Goal: Information Seeking & Learning: Learn about a topic

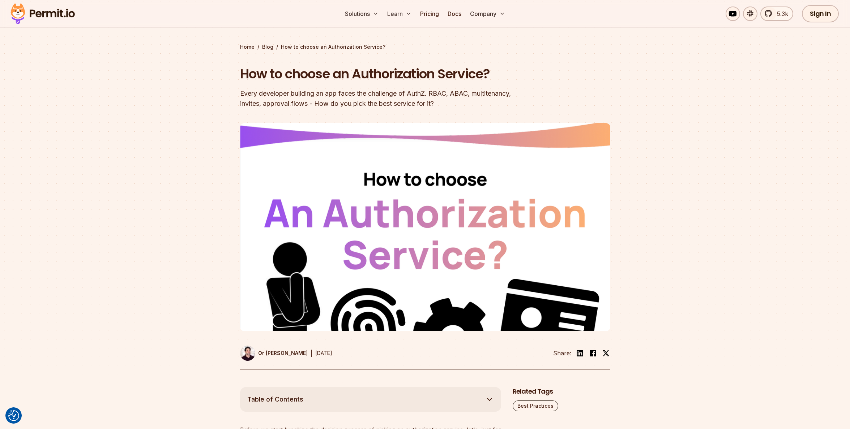
scroll to position [20, 0]
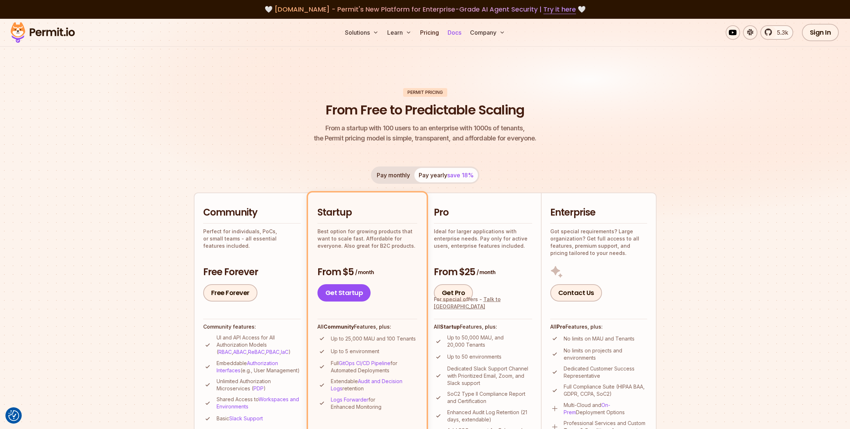
click at [457, 33] on link "Docs" at bounding box center [454, 32] width 20 height 14
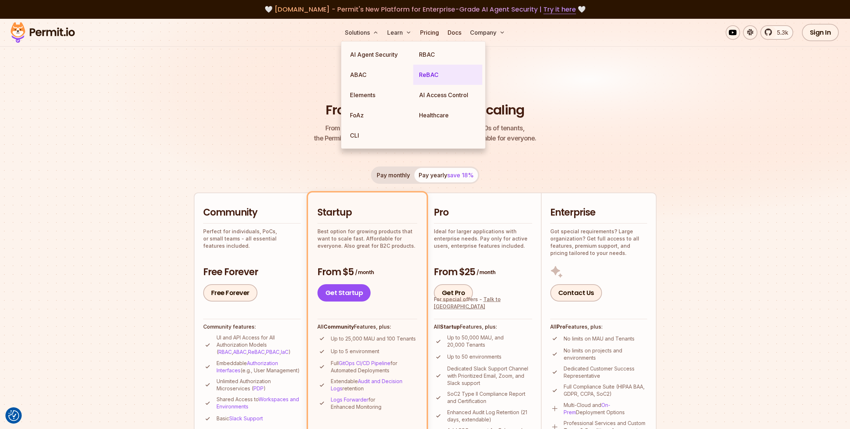
click at [437, 79] on link "ReBAC" at bounding box center [447, 75] width 69 height 20
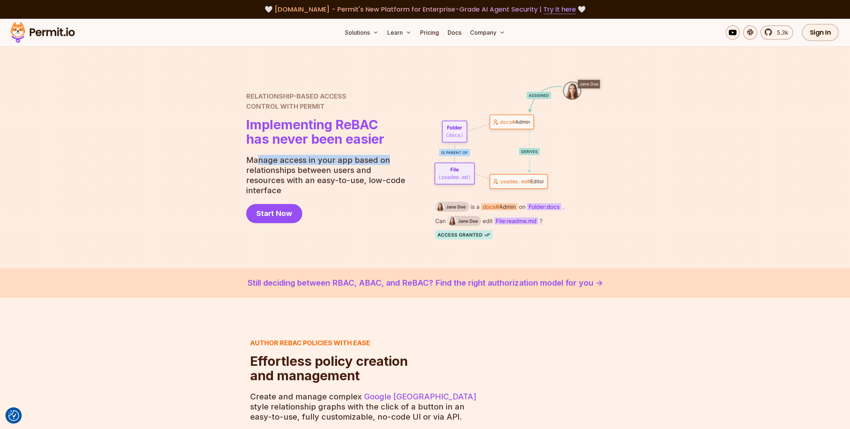
drag, startPoint x: 258, startPoint y: 166, endPoint x: 388, endPoint y: 164, distance: 129.4
click at [388, 164] on p "Manage access in your app based on relationships between users and resources wi…" at bounding box center [328, 175] width 165 height 40
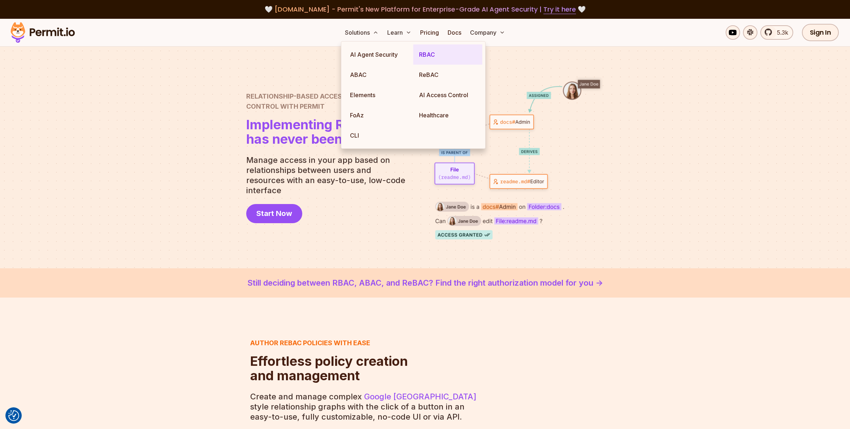
click at [428, 56] on link "RBAC" at bounding box center [447, 54] width 69 height 20
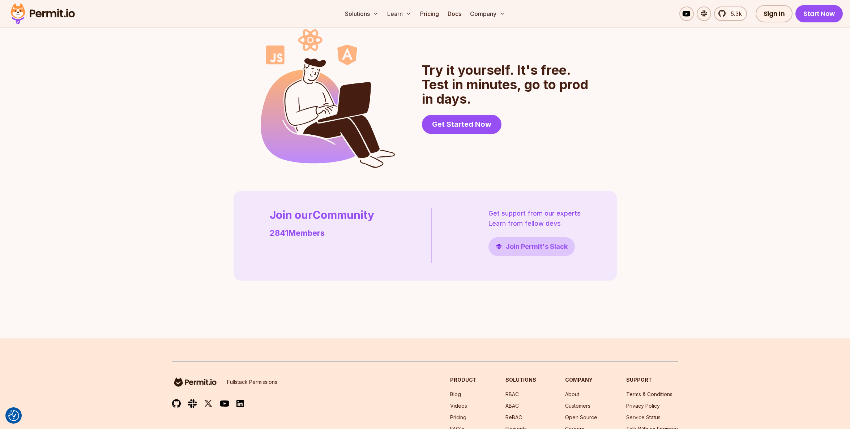
scroll to position [1843, 0]
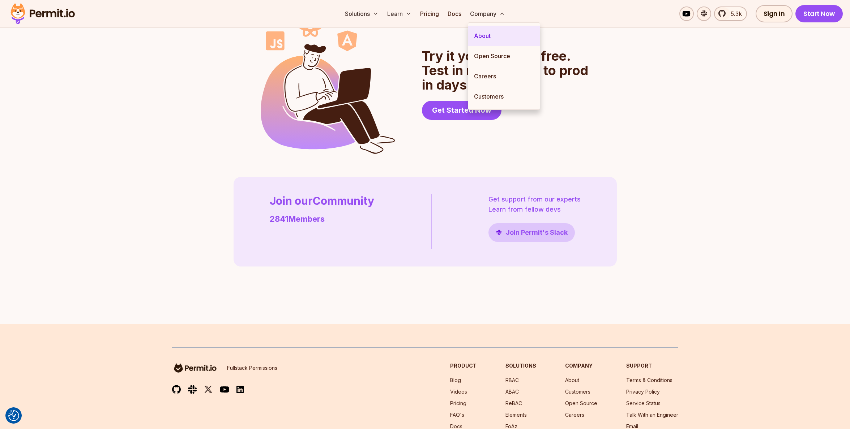
click at [488, 34] on link "About" at bounding box center [504, 36] width 72 height 20
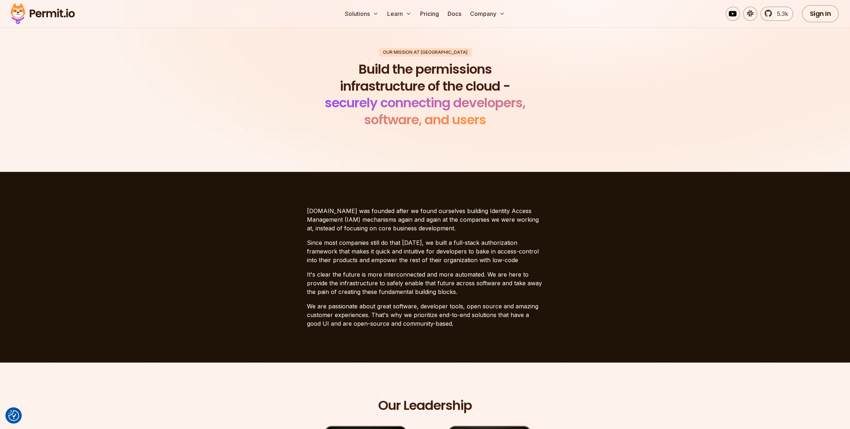
scroll to position [36, 0]
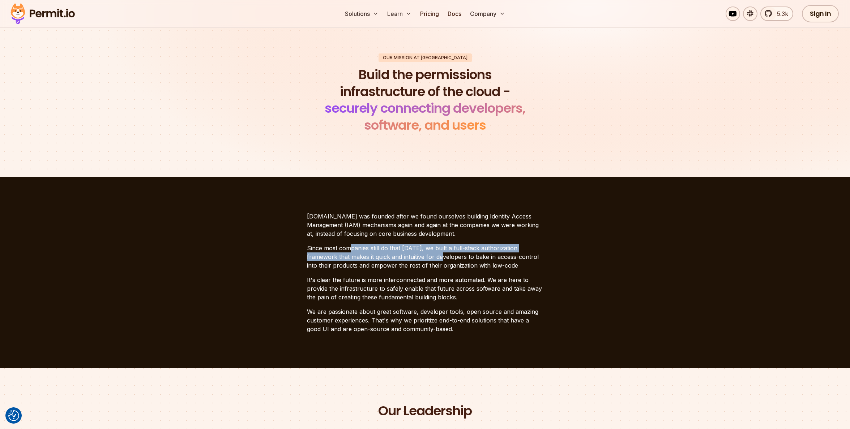
drag, startPoint x: 348, startPoint y: 248, endPoint x: 414, endPoint y: 259, distance: 66.4
click at [414, 259] on p "Since most companies still do that [DATE], we built a full-stack authorization …" at bounding box center [425, 257] width 236 height 26
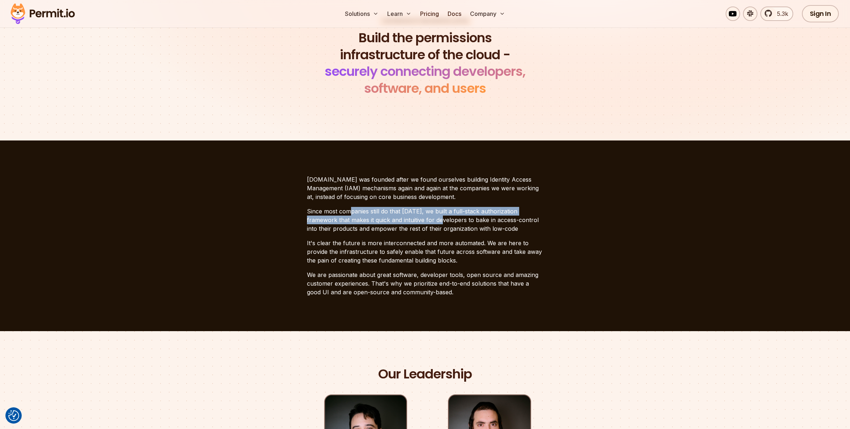
scroll to position [145, 0]
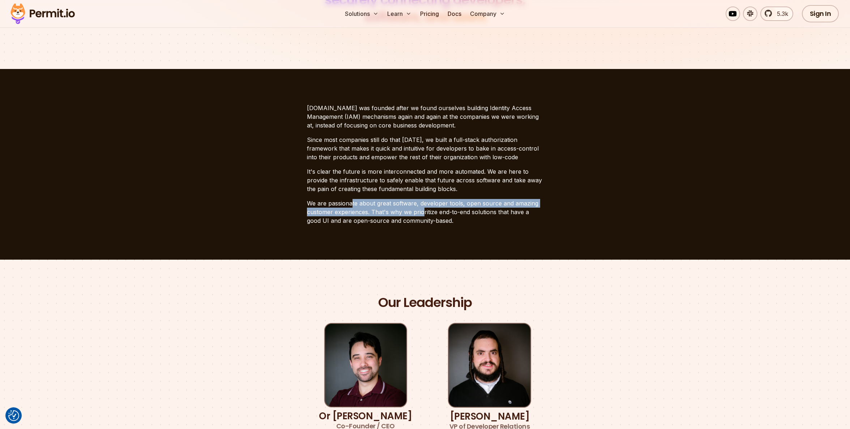
drag, startPoint x: 351, startPoint y: 204, endPoint x: 423, endPoint y: 210, distance: 72.6
click at [423, 210] on p "We are passionate about great software, developer tools, open source and amazin…" at bounding box center [425, 212] width 236 height 26
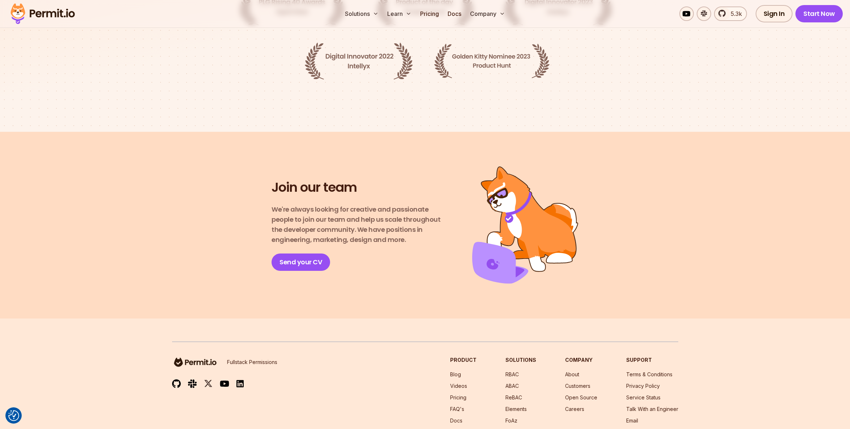
scroll to position [1190, 0]
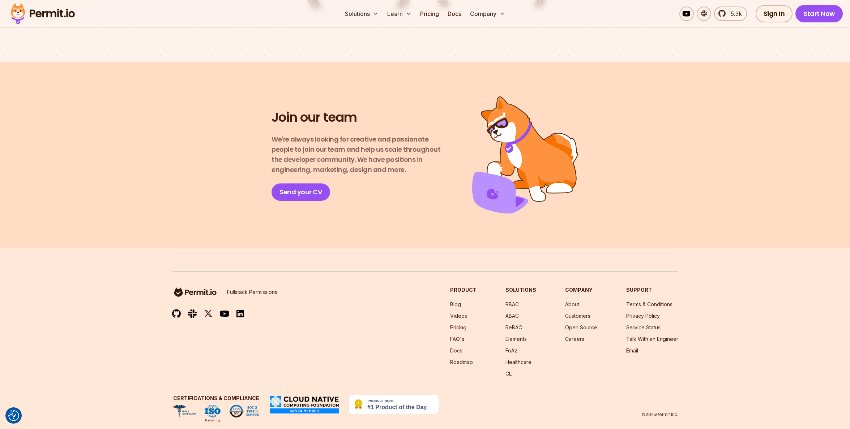
click at [381, 395] on img at bounding box center [393, 405] width 90 height 20
click at [176, 309] on img at bounding box center [176, 313] width 9 height 9
